Goal: Transaction & Acquisition: Purchase product/service

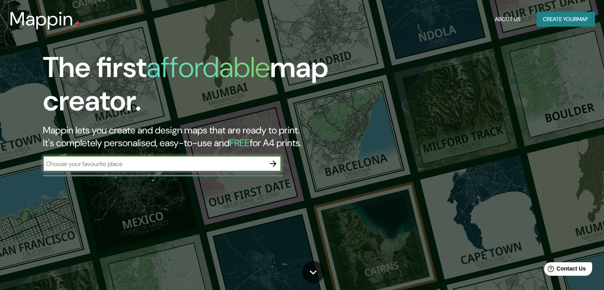
click at [103, 160] on input "text" at bounding box center [154, 163] width 222 height 9
type input "[PERSON_NAME]"
click at [272, 166] on icon "button" at bounding box center [273, 164] width 10 height 10
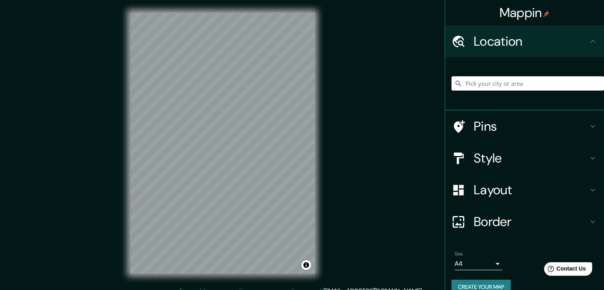
click at [371, 80] on div "Mappin Location Pins Style Layout Border Choose a border. Hint : you can make l…" at bounding box center [302, 149] width 604 height 299
click at [495, 80] on input "Pick your city or area" at bounding box center [527, 83] width 152 height 14
click at [389, 13] on div "Mappin Location chiclayo Pins Style Layout Border Choose a border. Hint : you c…" at bounding box center [302, 149] width 604 height 299
click at [489, 78] on input "chiclayo" at bounding box center [527, 83] width 152 height 14
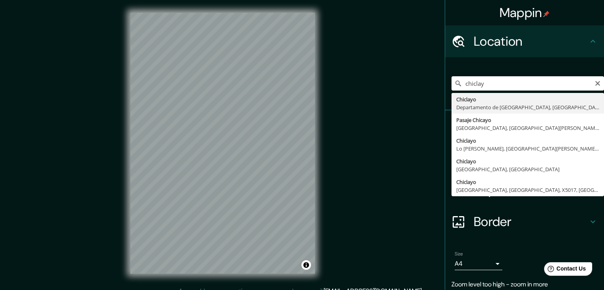
type input "Chiclayo, Departamento de [GEOGRAPHIC_DATA], [GEOGRAPHIC_DATA]"
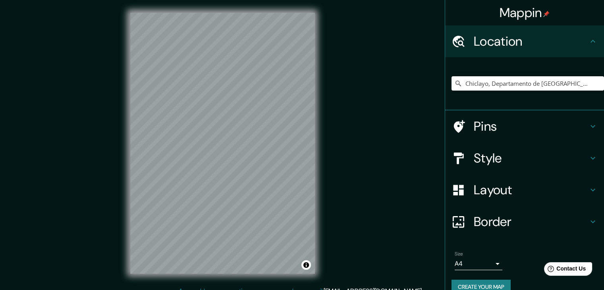
scroll to position [13, 0]
